Goal: Obtain resource: Download file/media

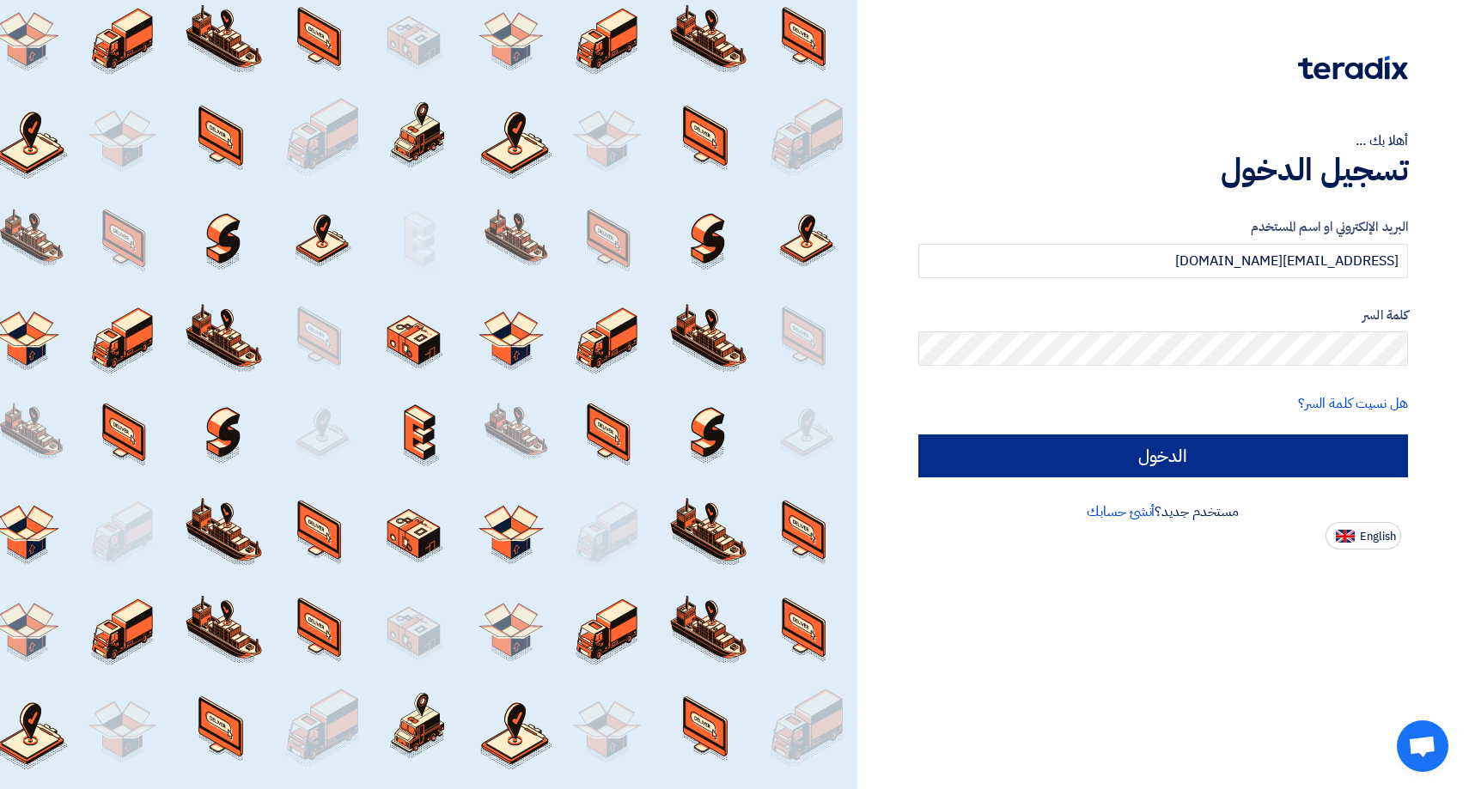
click at [1167, 459] on input "الدخول" at bounding box center [1163, 456] width 490 height 43
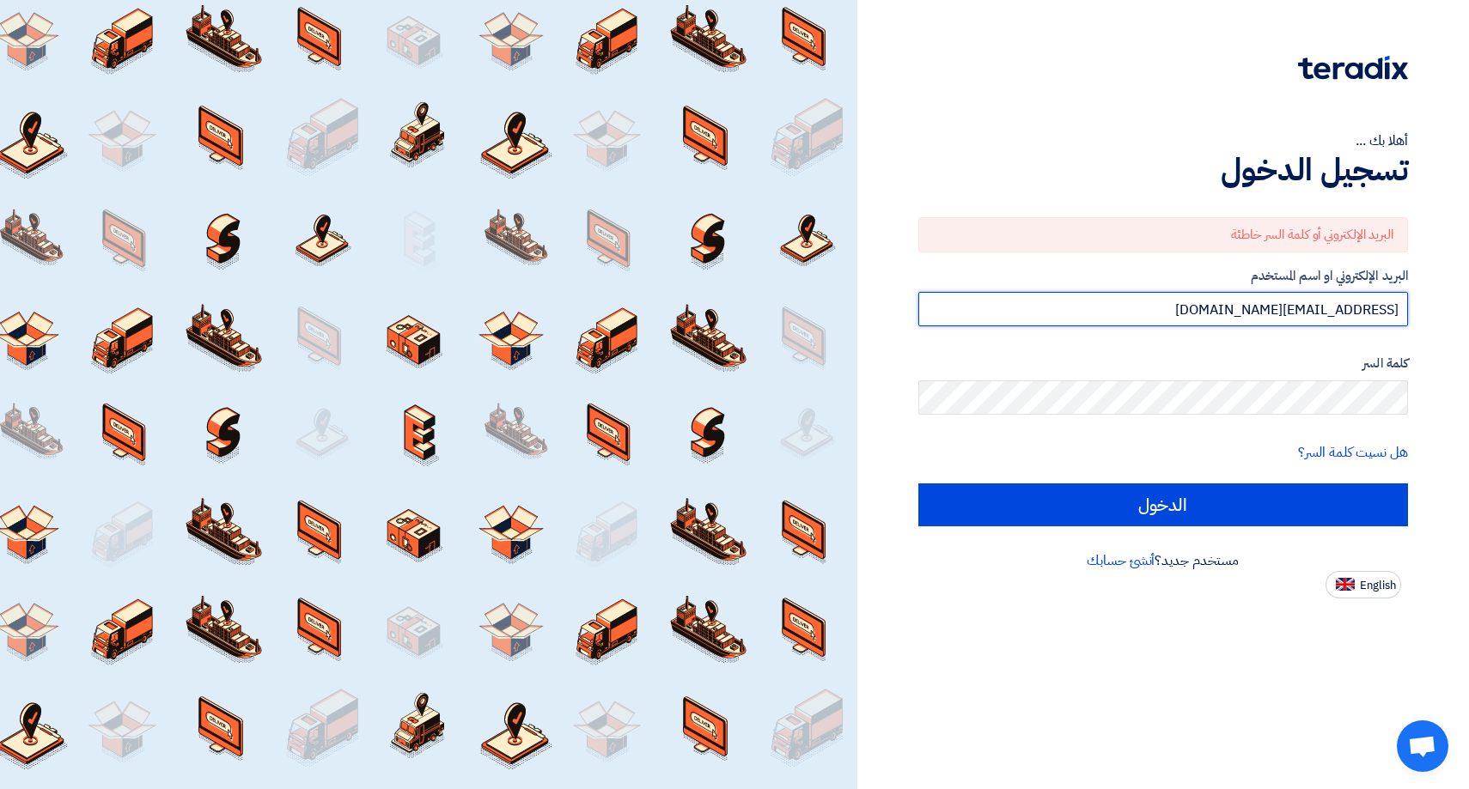
click at [1354, 307] on input "[EMAIL_ADDRESS][DOMAIN_NAME]" at bounding box center [1163, 309] width 490 height 34
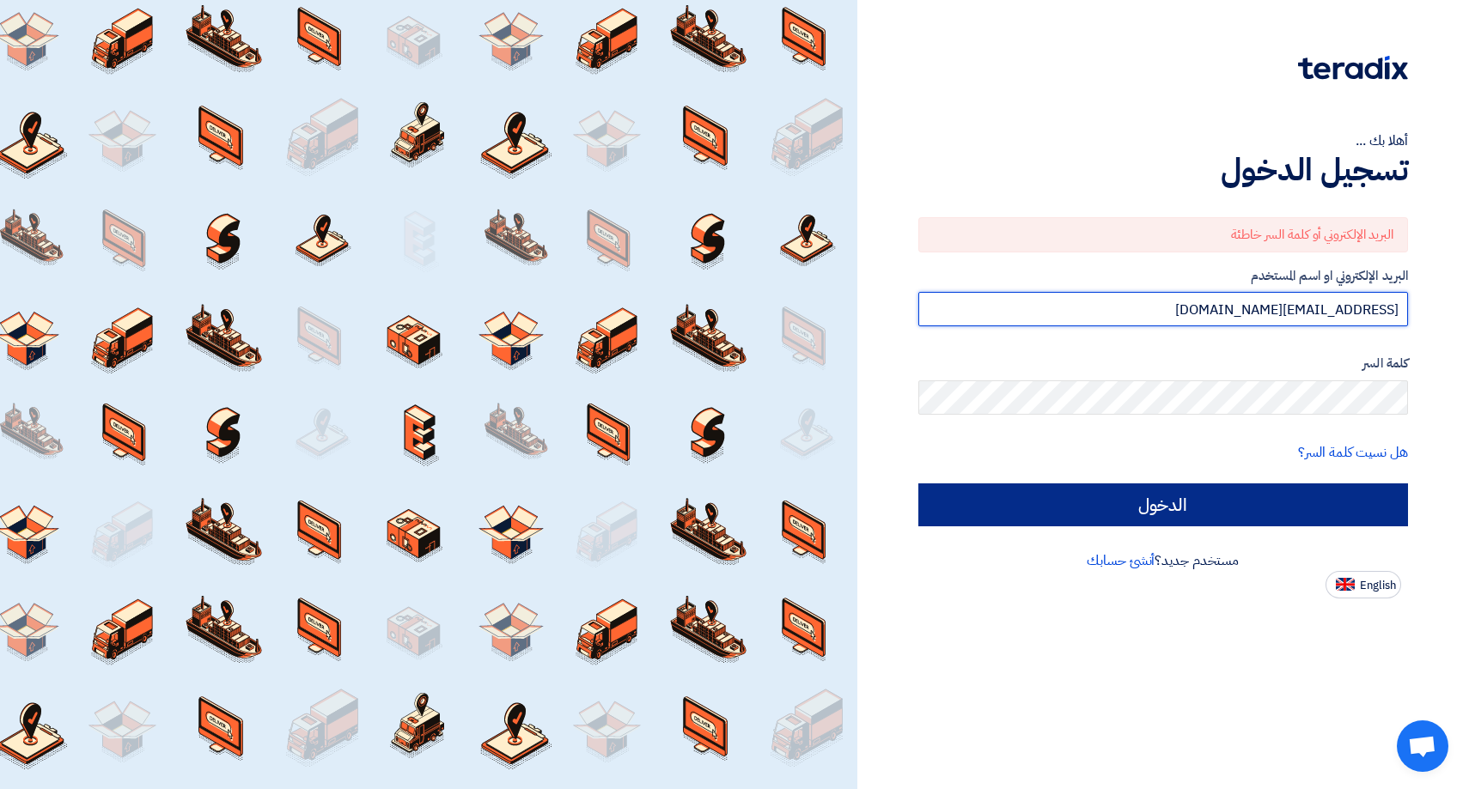
type input "[EMAIL_ADDRESS][DOMAIN_NAME]"
click at [1245, 506] on input "الدخول" at bounding box center [1163, 505] width 490 height 43
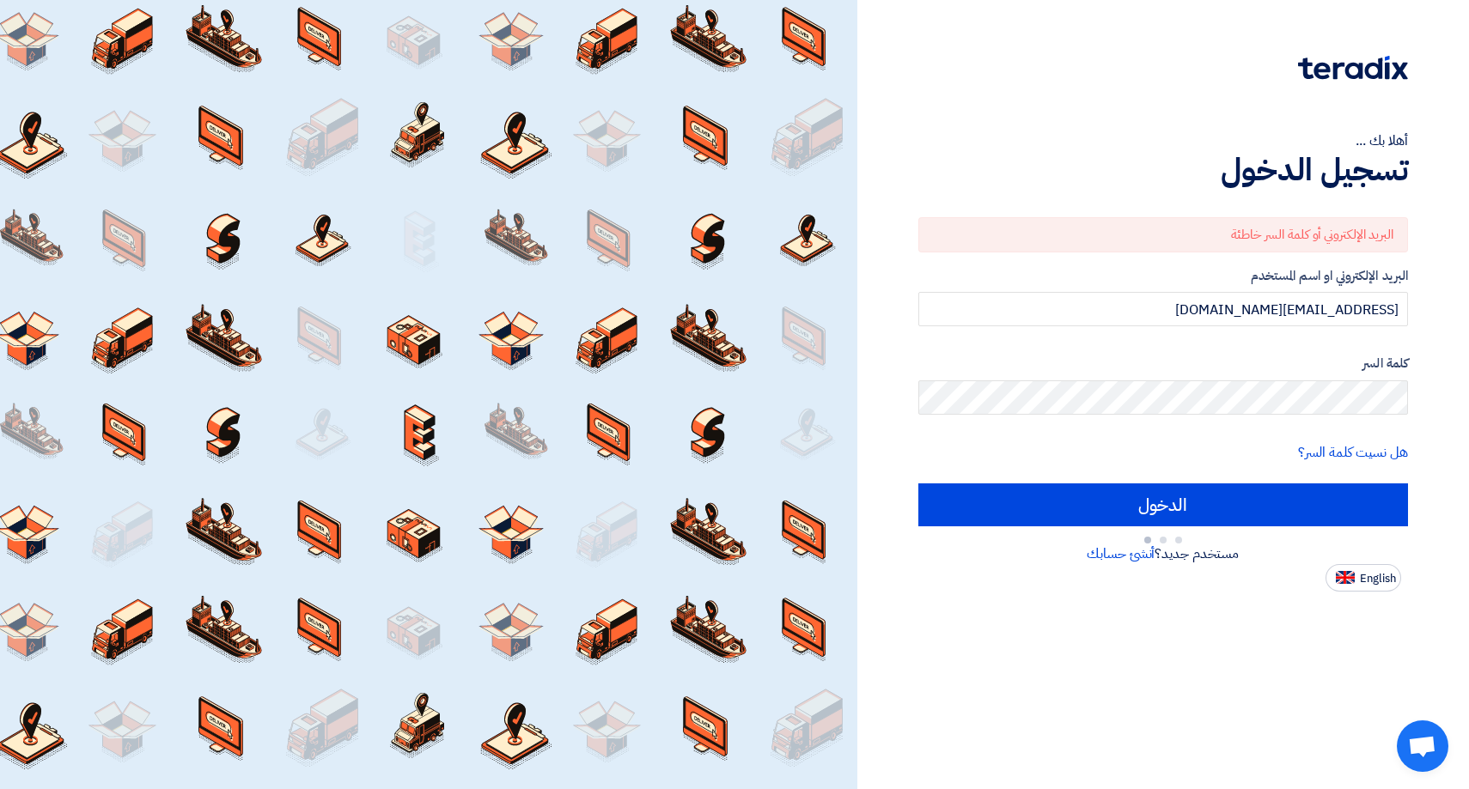
type input "Sign in"
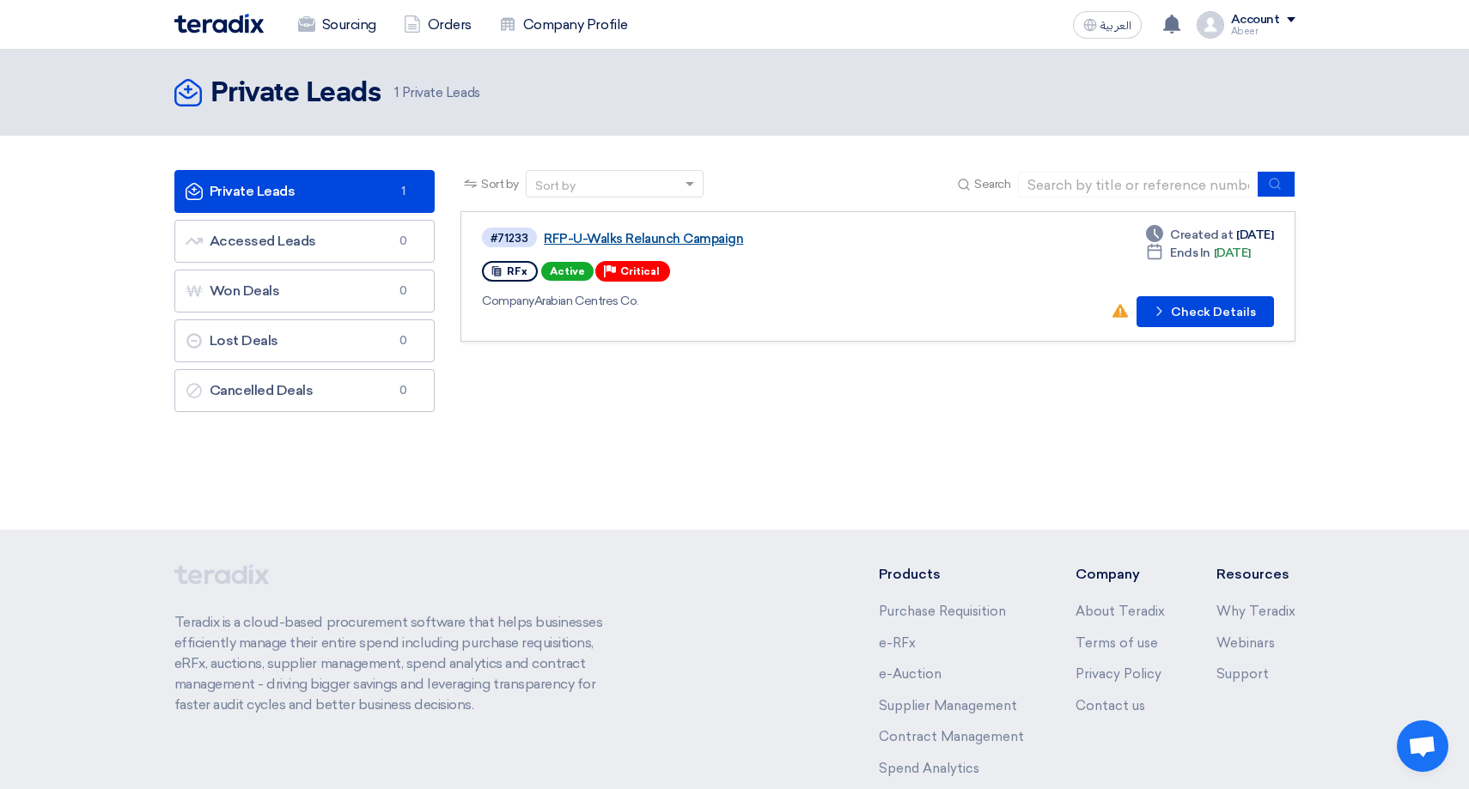
click at [614, 237] on link "RFP-U-Walks Relaunch Campaign" at bounding box center [758, 238] width 429 height 15
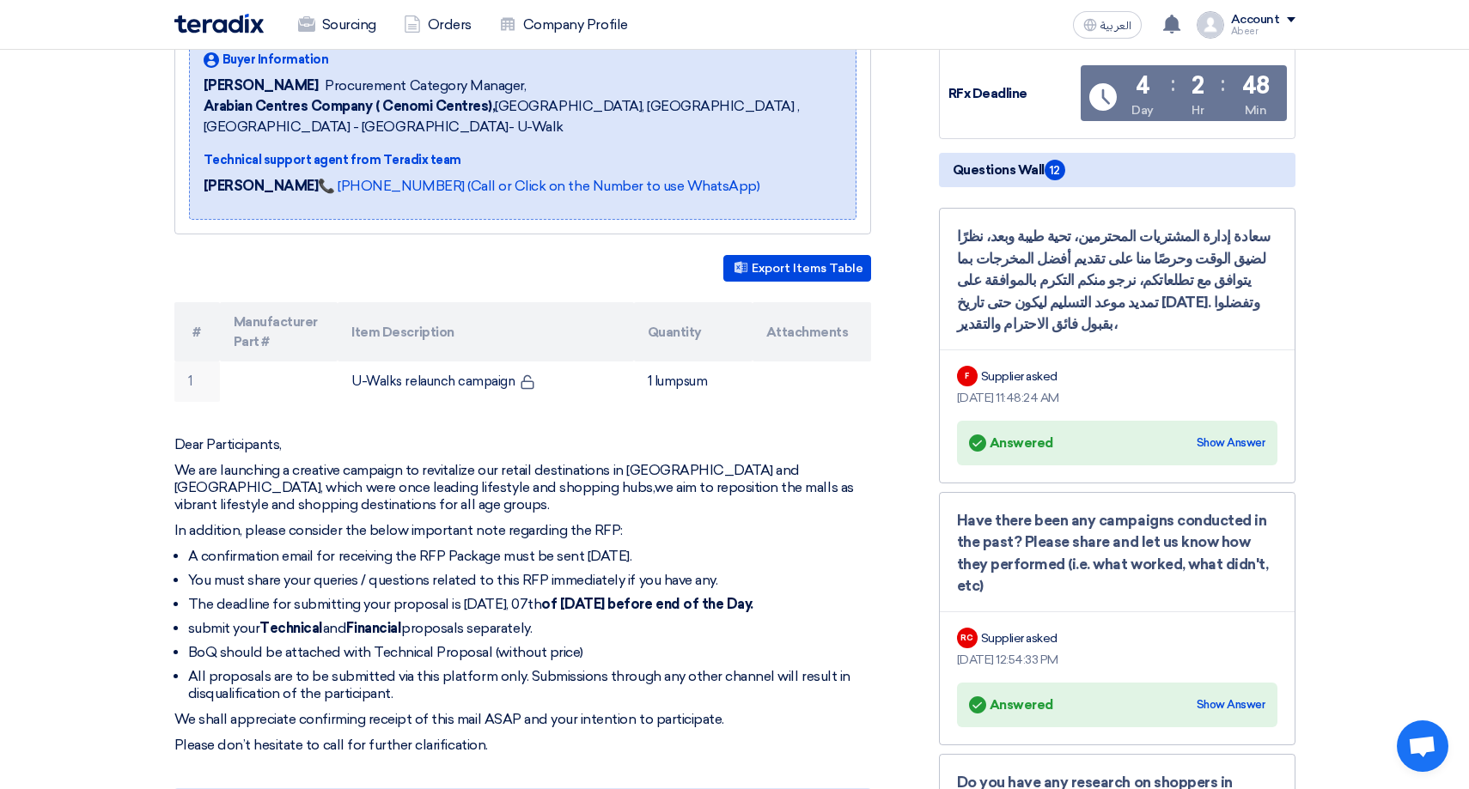
scroll to position [271, 0]
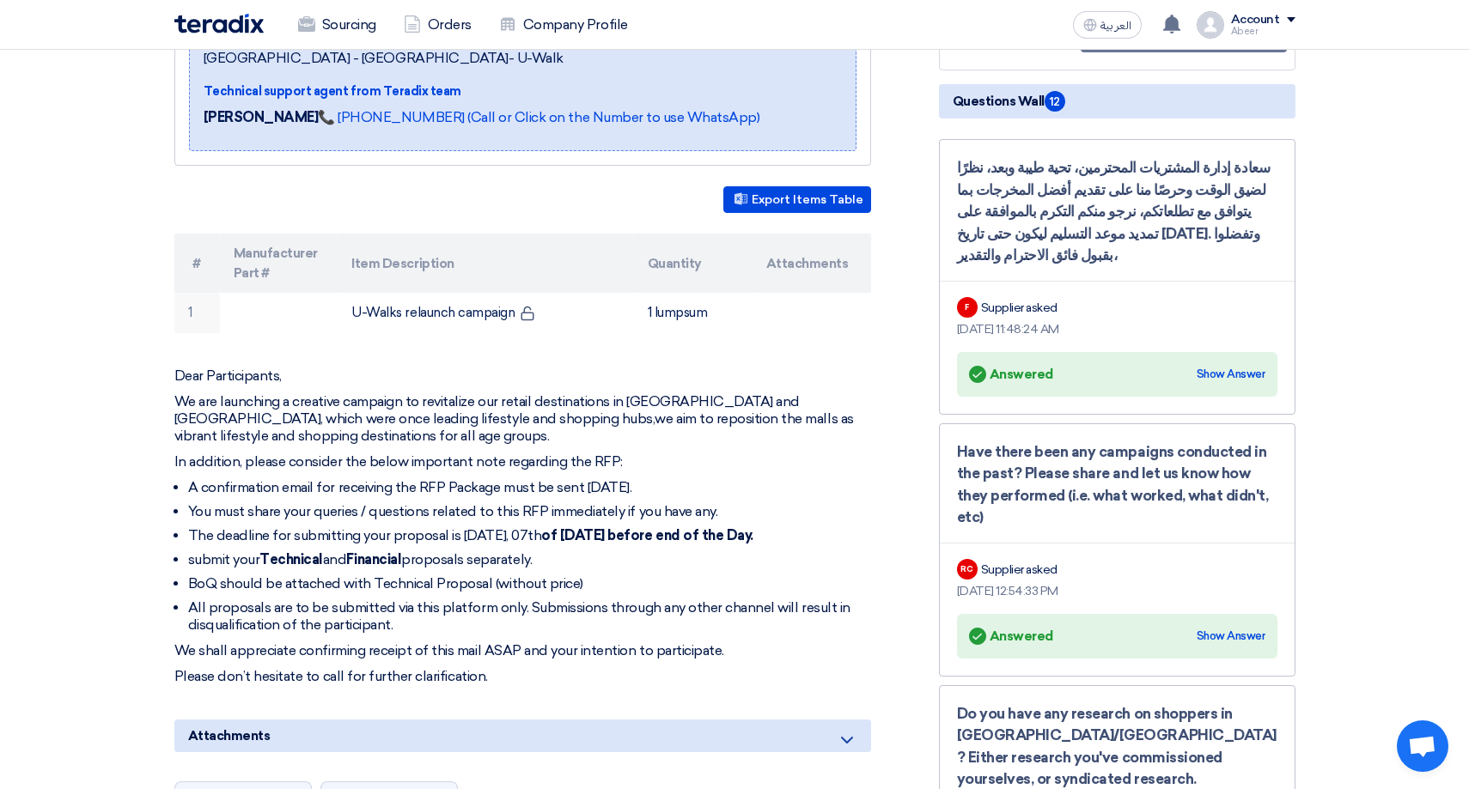
scroll to position [346, 0]
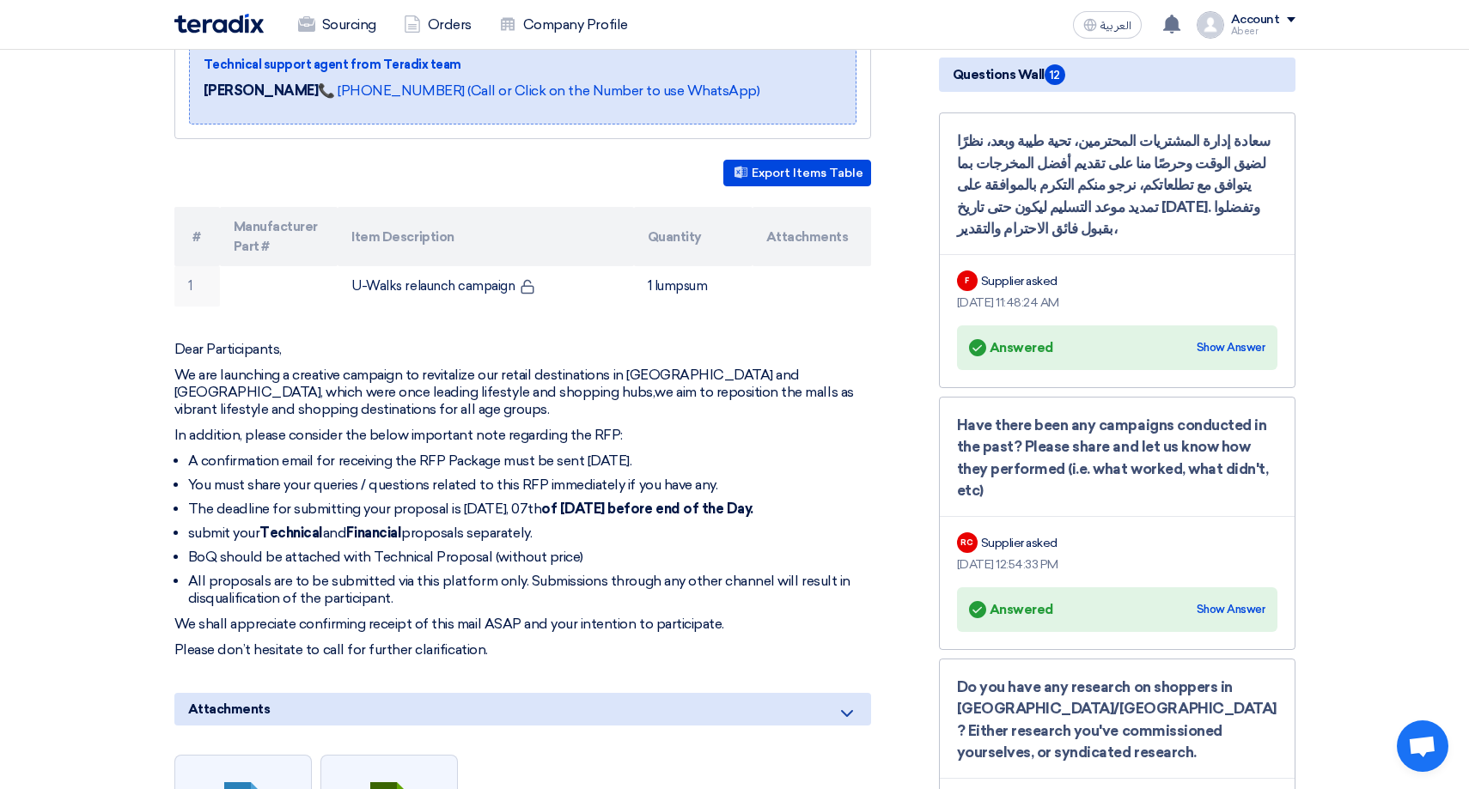
scroll to position [371, 0]
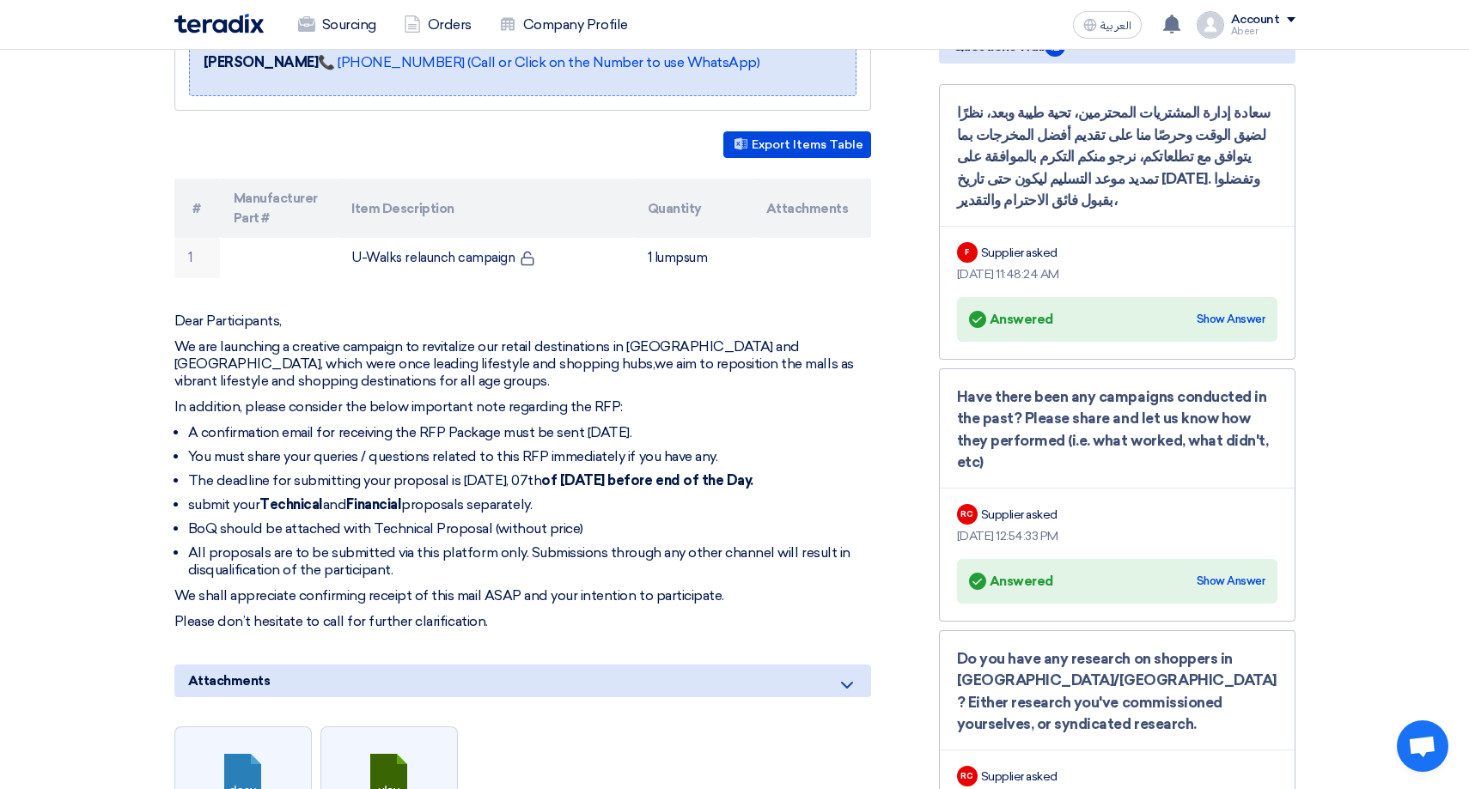
scroll to position [400, 0]
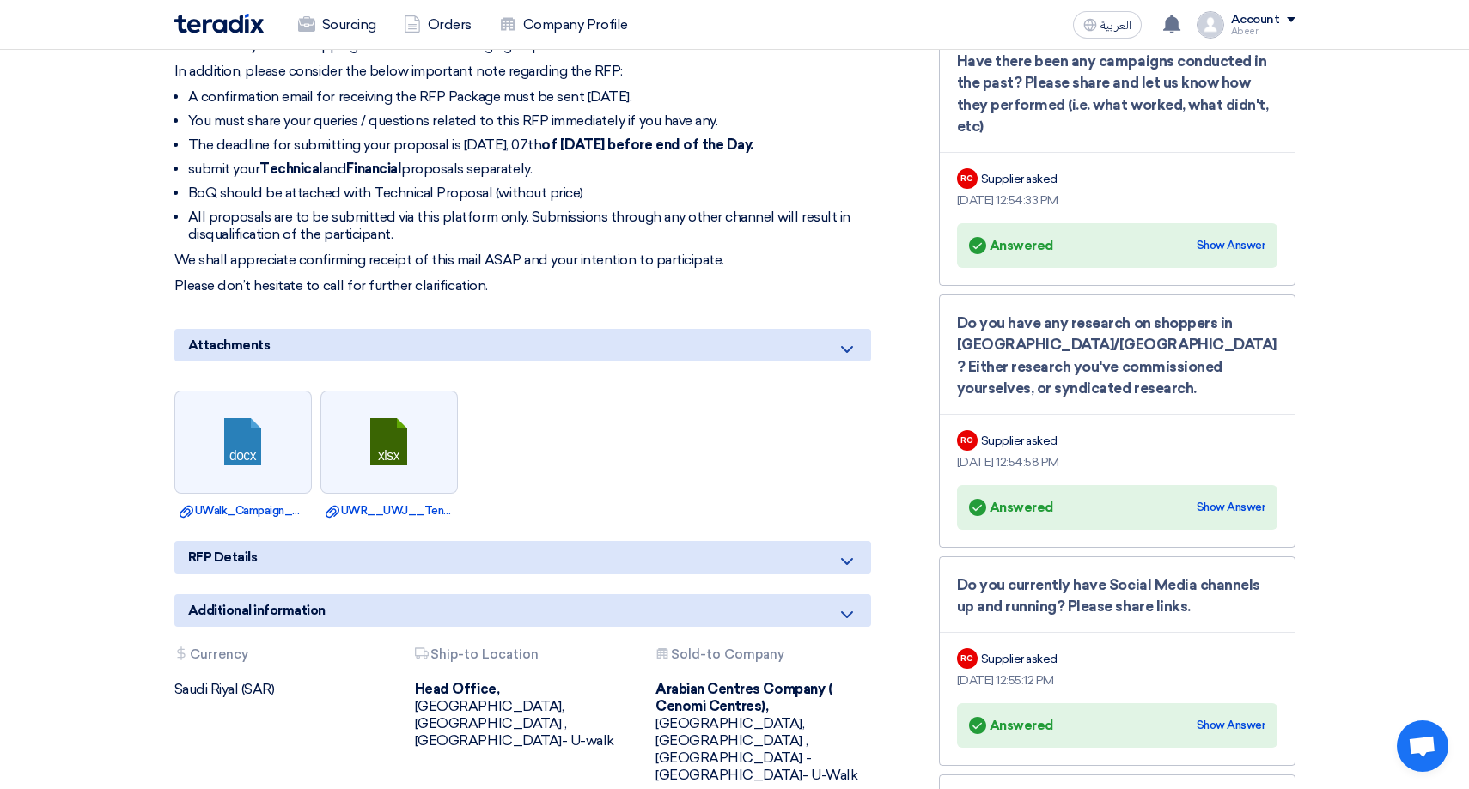
scroll to position [745, 0]
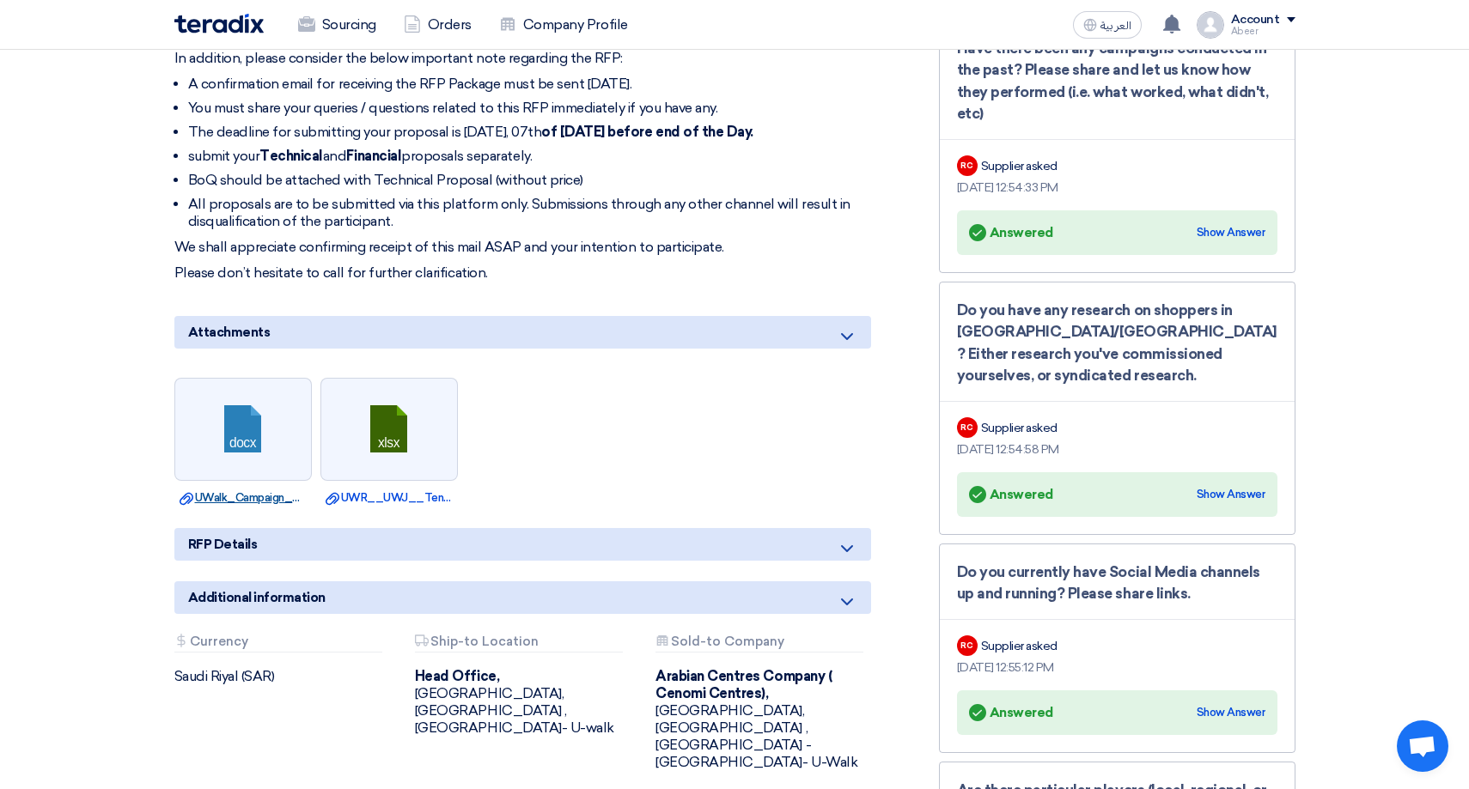
click at [258, 496] on link "Download file UWalk_Campaign_RFP.docx" at bounding box center [242, 498] width 127 height 17
click at [849, 548] on icon at bounding box center [846, 548] width 21 height 21
